Goal: Task Accomplishment & Management: Manage account settings

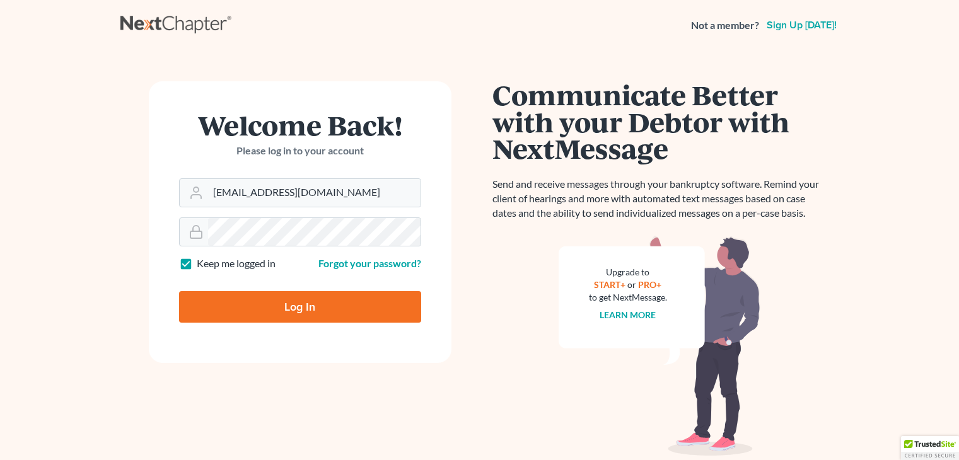
click at [354, 304] on input "Log In" at bounding box center [300, 307] width 242 height 32
type input "Thinking..."
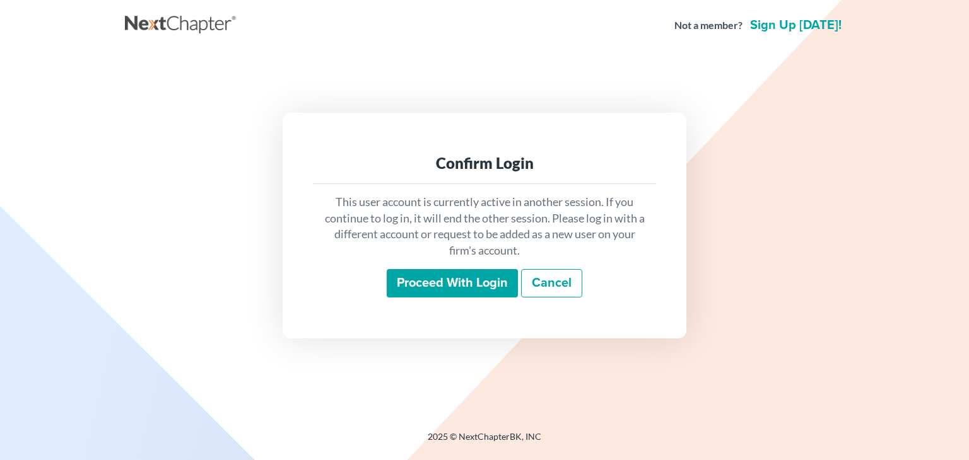
click at [487, 283] on input "Proceed with login" at bounding box center [452, 283] width 131 height 29
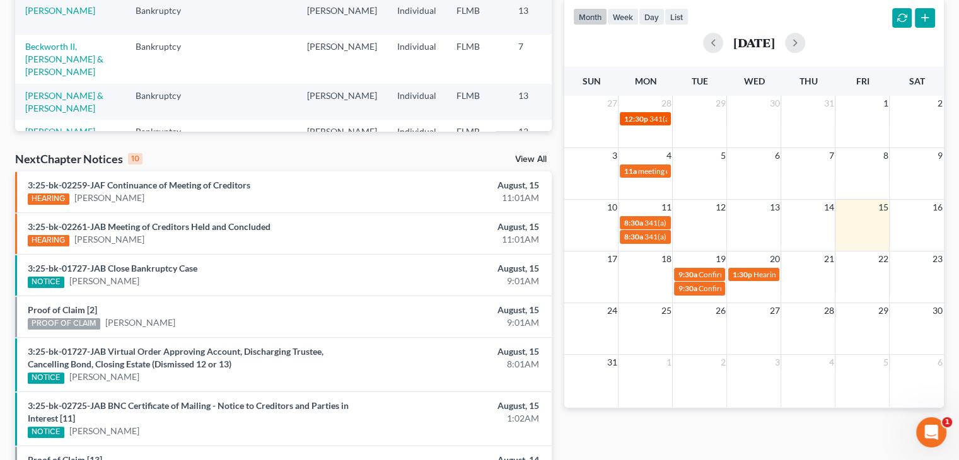
scroll to position [264, 0]
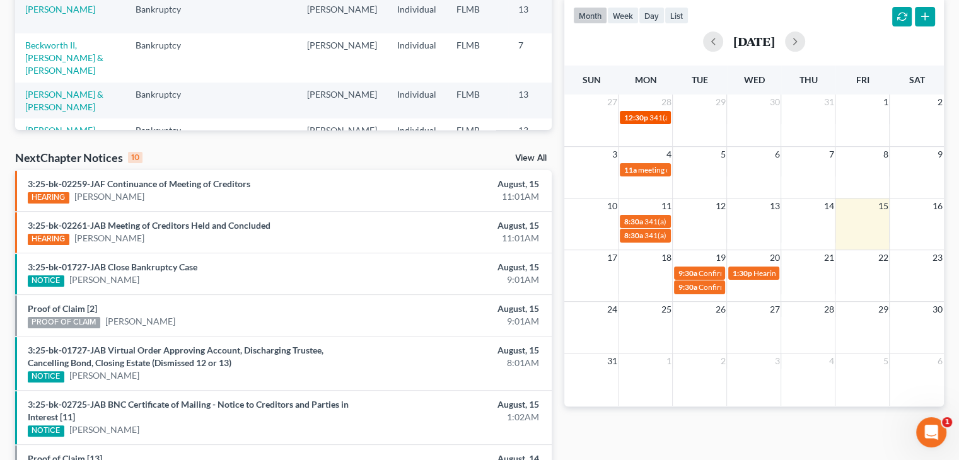
click at [649, 113] on span "341(a) meeting for [PERSON_NAME]" at bounding box center [710, 117] width 122 height 9
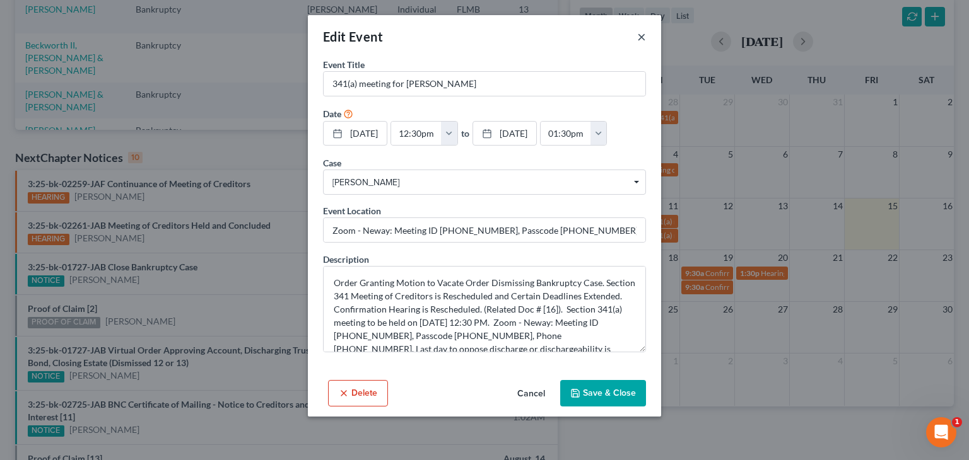
click at [637, 38] on button "×" at bounding box center [641, 36] width 9 height 15
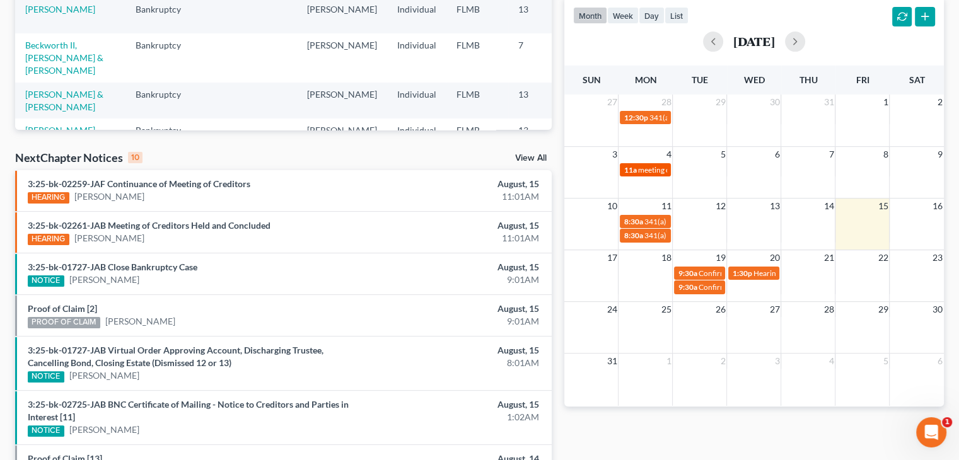
click at [649, 169] on span "meeting of creditors for [PERSON_NAME]" at bounding box center [707, 169] width 138 height 9
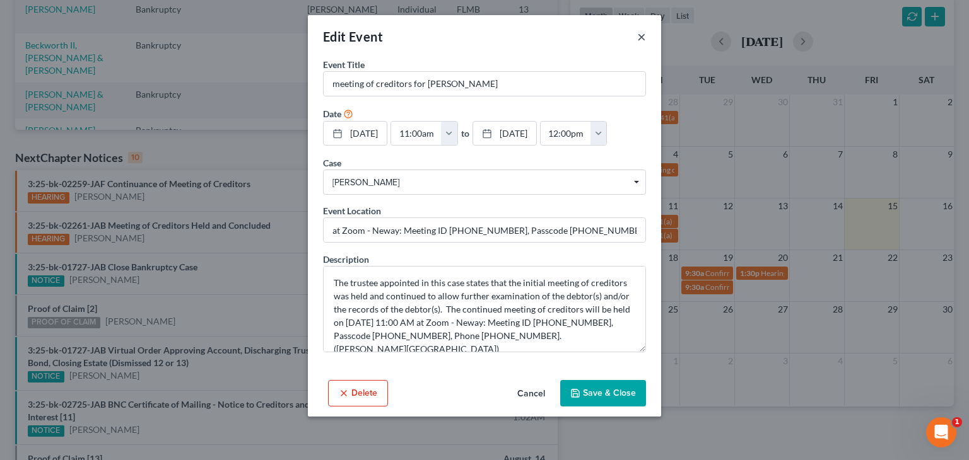
click at [643, 39] on button "×" at bounding box center [641, 36] width 9 height 15
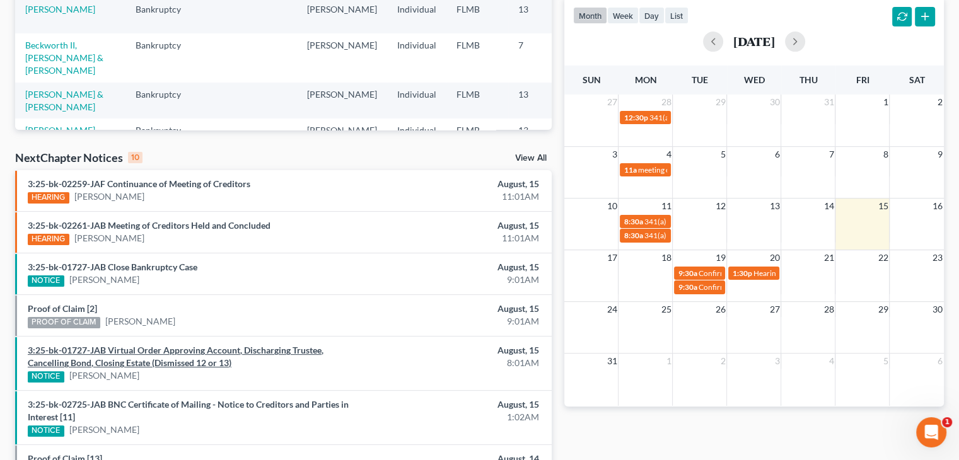
click at [305, 347] on link "3:25-bk-01727-JAB Virtual Order Approving Account, Discharging Trustee, Cancell…" at bounding box center [176, 356] width 296 height 23
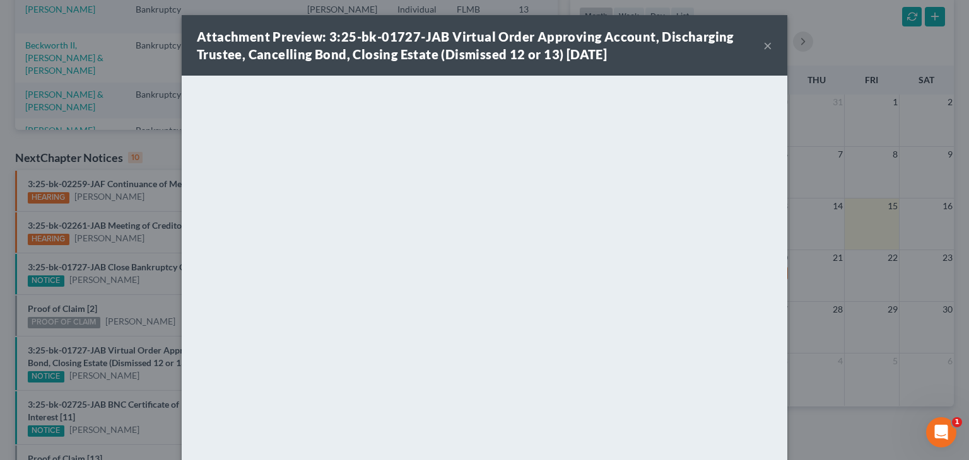
click at [763, 51] on button "×" at bounding box center [767, 45] width 9 height 15
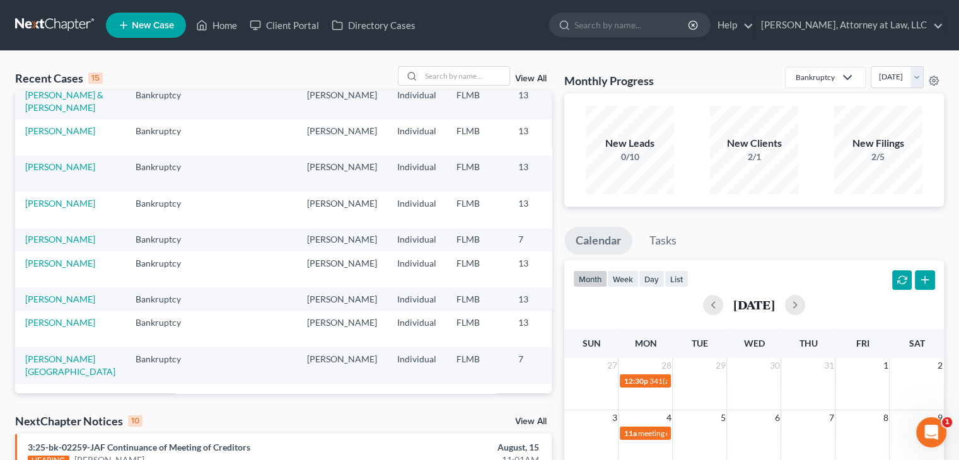
scroll to position [335, 0]
click at [559, 288] on div "month week day list [DATE]" at bounding box center [754, 290] width 392 height 61
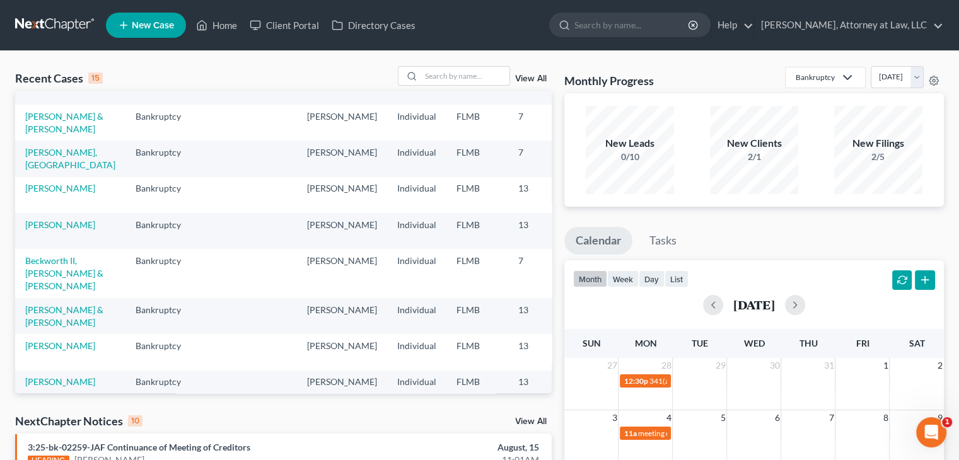
scroll to position [0, 0]
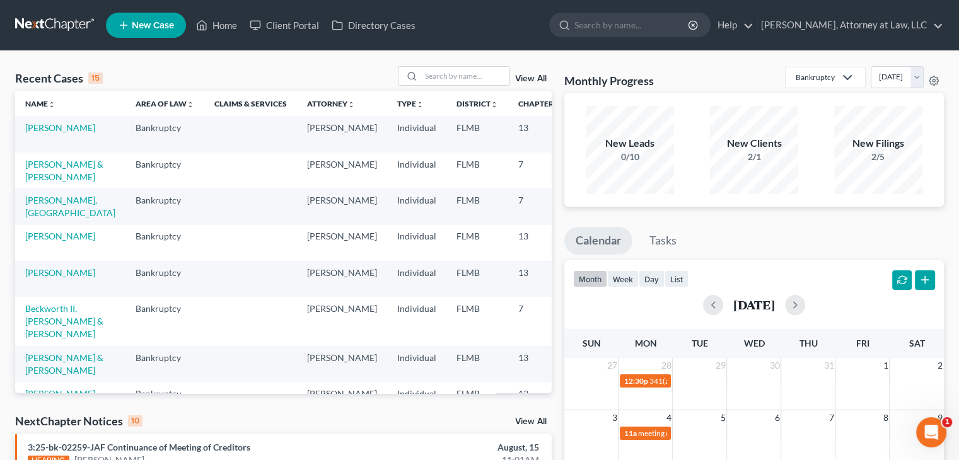
click at [928, 431] on icon "Open Intercom Messenger" at bounding box center [931, 432] width 21 height 21
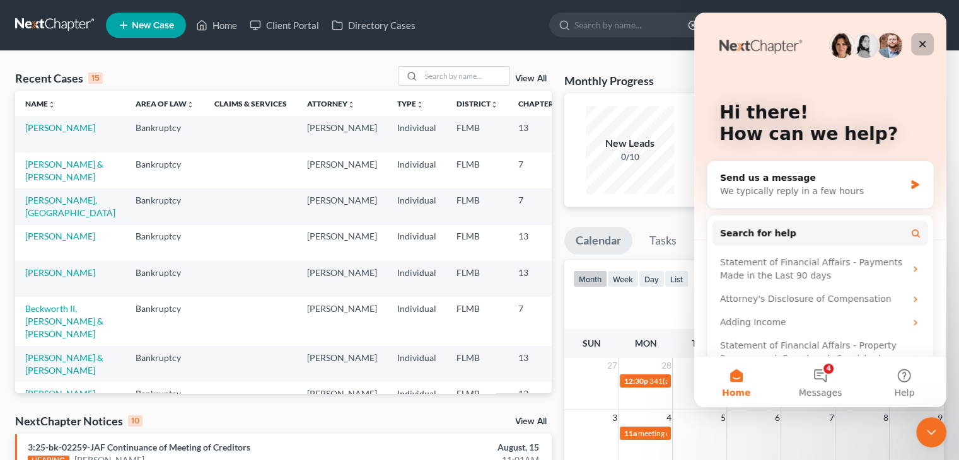
click at [921, 48] on icon "Close" at bounding box center [922, 44] width 10 height 10
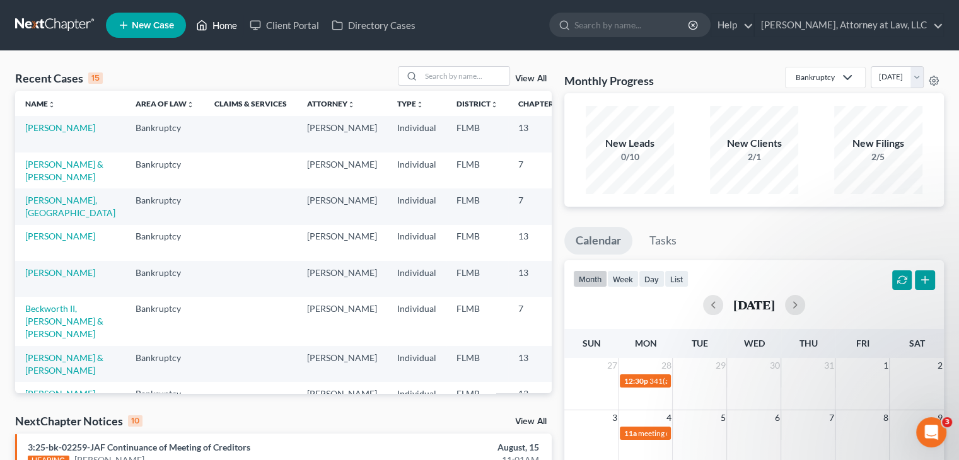
click at [227, 23] on link "Home" at bounding box center [217, 25] width 54 height 23
click at [808, 25] on link "[PERSON_NAME], Attorney at Law, LLC" at bounding box center [849, 25] width 189 height 23
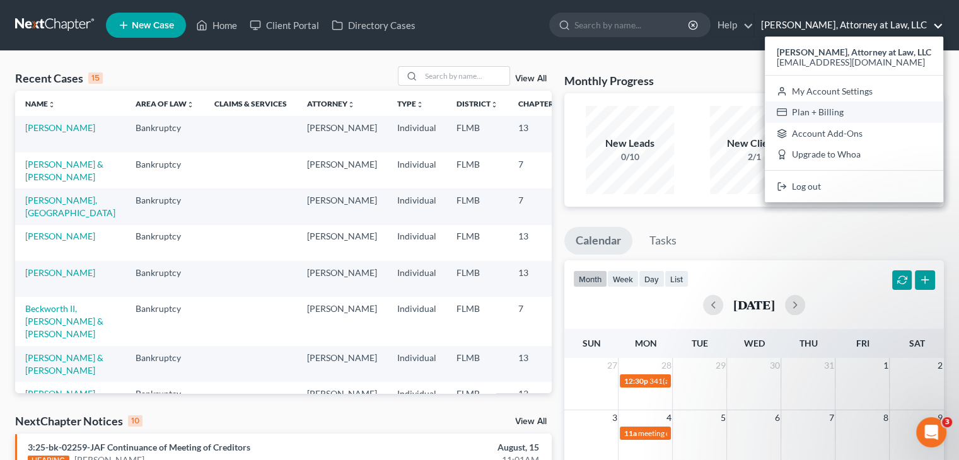
click at [821, 112] on link "Plan + Billing" at bounding box center [854, 112] width 178 height 21
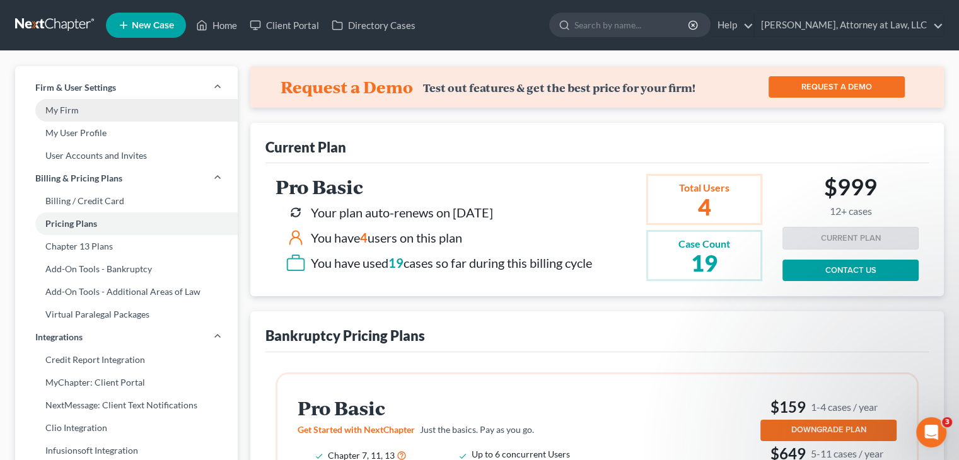
click at [176, 102] on link "My Firm" at bounding box center [126, 110] width 223 height 23
select select "24"
select select "9"
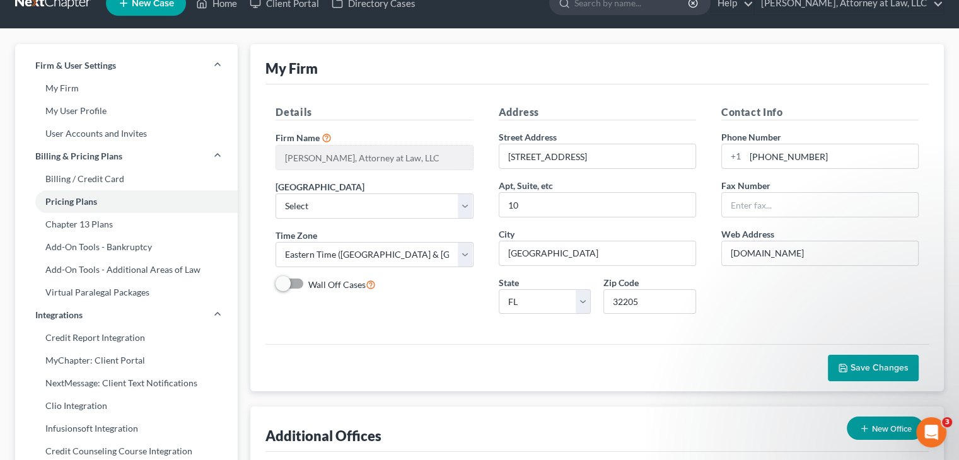
scroll to position [21, 0]
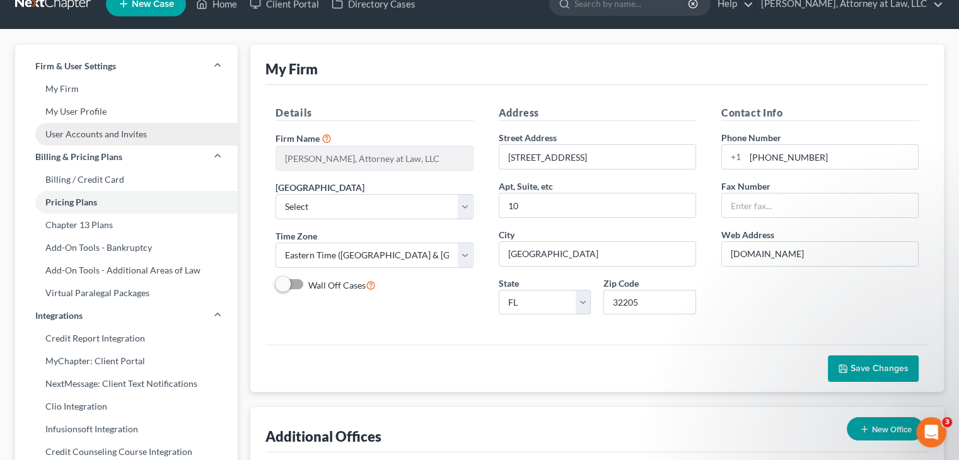
click at [157, 127] on link "User Accounts and Invites" at bounding box center [126, 134] width 223 height 23
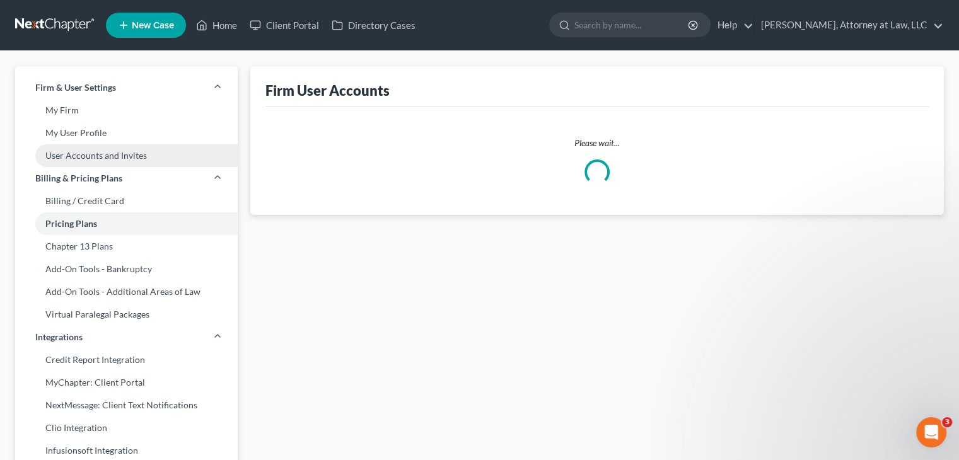
select select "0"
select select "2"
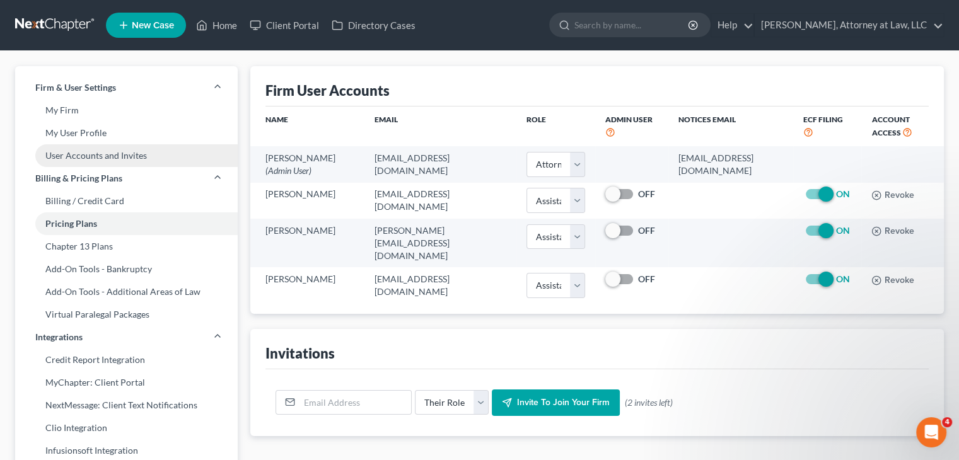
click at [157, 127] on link "My User Profile" at bounding box center [126, 133] width 223 height 23
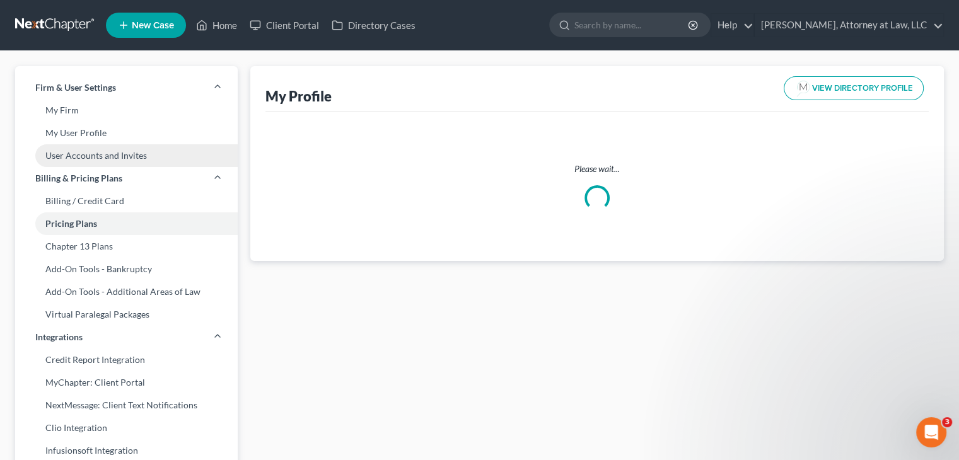
select select "9"
select select "15"
select select "attorney"
select select "0"
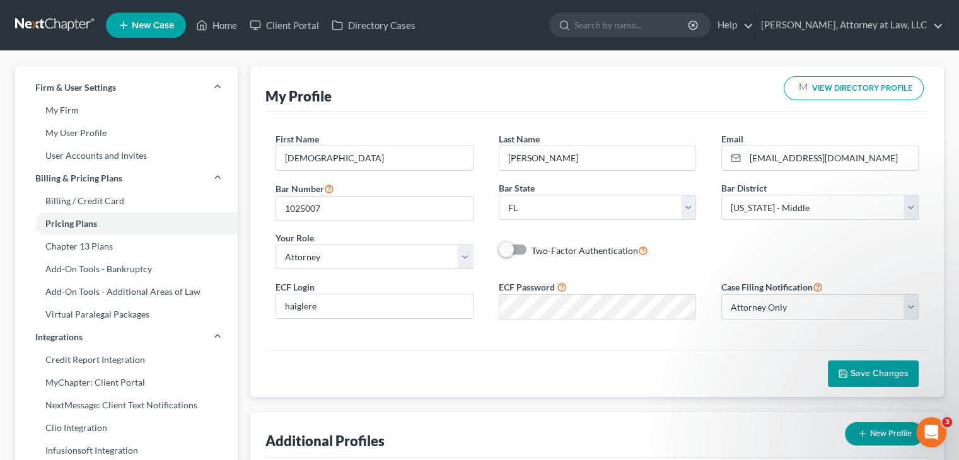
click at [532, 247] on label "Two-Factor Authentication" at bounding box center [590, 250] width 117 height 15
click at [537, 247] on input "Two-Factor Authentication" at bounding box center [541, 247] width 8 height 8
click at [532, 248] on label "Two-Factor Authentication" at bounding box center [590, 250] width 117 height 15
click at [537, 248] on input "Two-Factor Authentication" at bounding box center [541, 247] width 8 height 8
click at [687, 257] on div "First Name * [PERSON_NAME] Last Name * [PERSON_NAME] Email * [EMAIL_ADDRESS][DO…" at bounding box center [597, 205] width 668 height 147
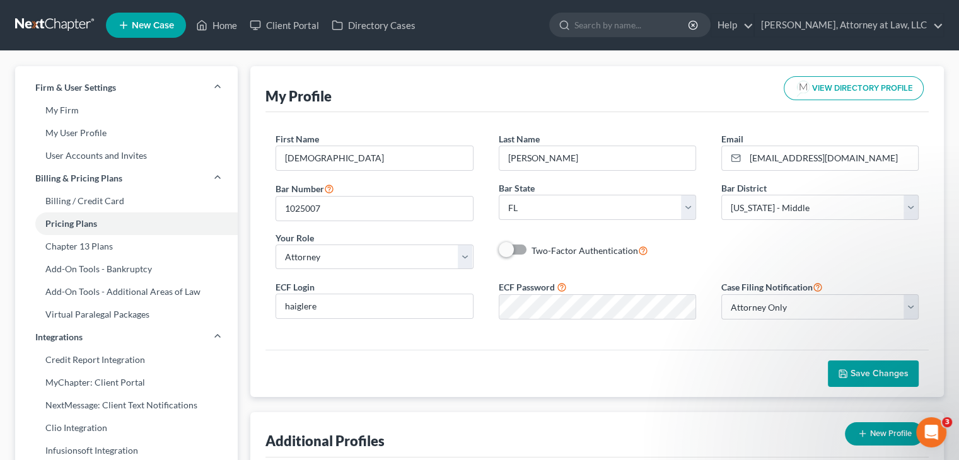
click at [714, 243] on div "First Name * [PERSON_NAME] Last Name * [PERSON_NAME] Email * [EMAIL_ADDRESS][DO…" at bounding box center [597, 205] width 668 height 147
click at [747, 311] on select "Select Attorney Only Attorney And Other Other Only" at bounding box center [819, 306] width 197 height 25
click at [730, 257] on div "First Name * [PERSON_NAME] Last Name * [PERSON_NAME] Email * [EMAIL_ADDRESS][DO…" at bounding box center [597, 205] width 668 height 147
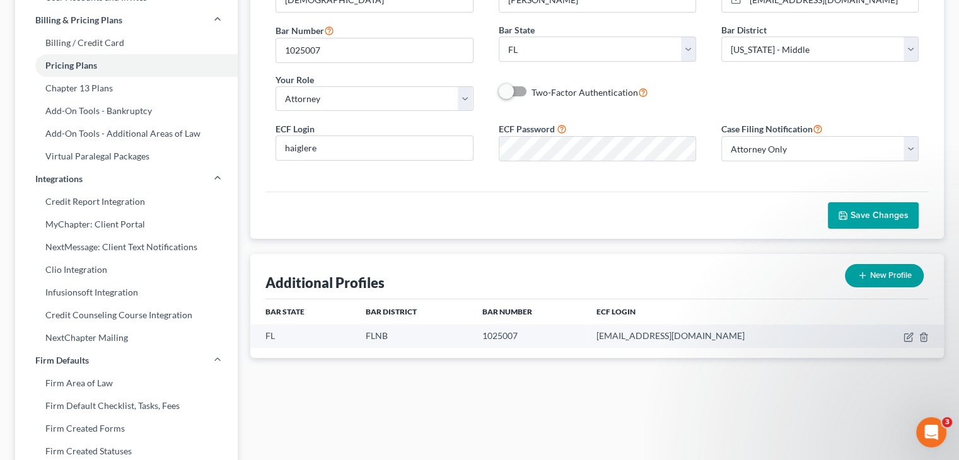
scroll to position [159, 0]
click at [948, 159] on div "My Profile VIEW DIRECTORY PROFILE First Name * [PERSON_NAME] Last Name * [PERSO…" at bounding box center [597, 333] width 706 height 853
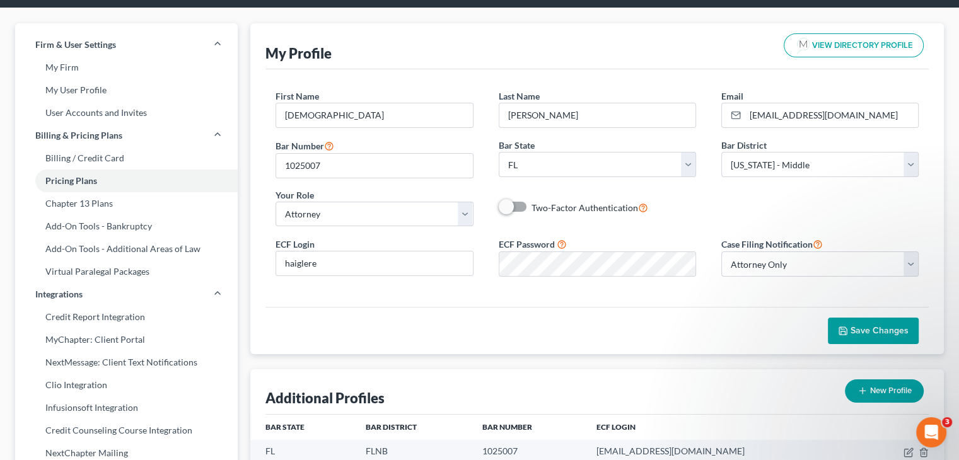
scroll to position [0, 0]
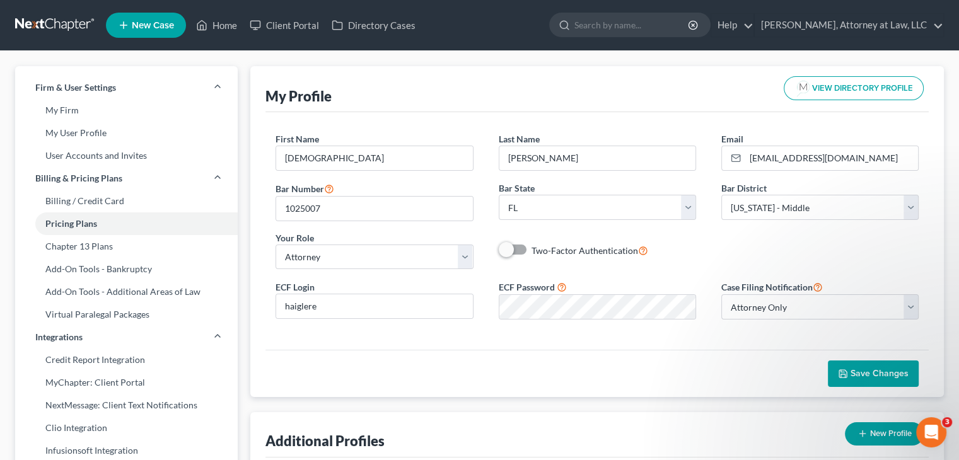
click at [515, 249] on span at bounding box center [514, 249] width 30 height 15
click at [532, 247] on label "Two-Factor Authentication" at bounding box center [590, 250] width 117 height 15
click at [537, 247] on input "Two-Factor Authentication" at bounding box center [541, 247] width 8 height 8
checkbox input "true"
click at [856, 368] on span "Save Changes" at bounding box center [880, 373] width 58 height 11
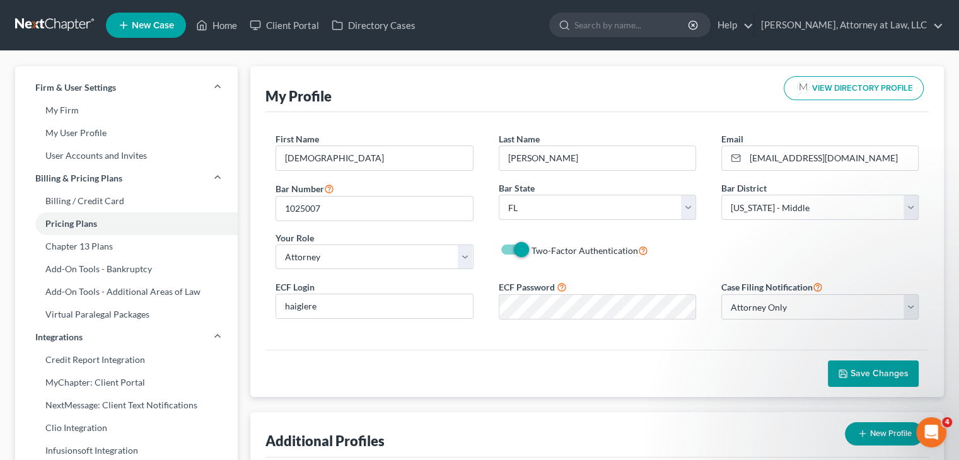
click at [687, 336] on div "First Name * [PERSON_NAME] Last Name * [PERSON_NAME] Email * [EMAIL_ADDRESS][DO…" at bounding box center [596, 231] width 663 height 238
click at [675, 94] on div "My Profile VIEW DIRECTORY PROFILE" at bounding box center [596, 89] width 663 height 46
